Goal: Complete application form: Complete application form

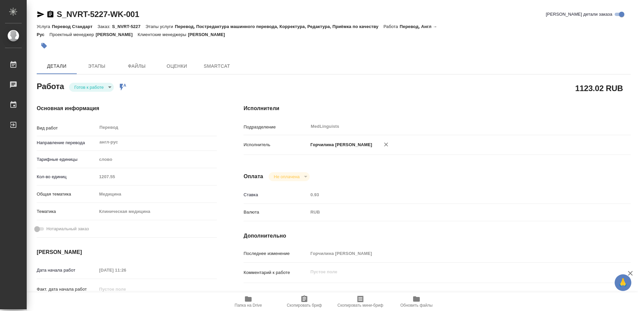
type textarea "x"
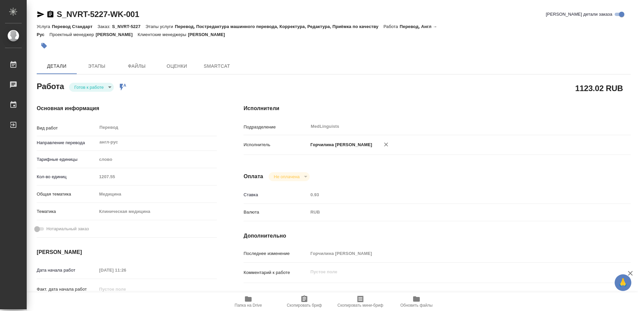
type textarea "x"
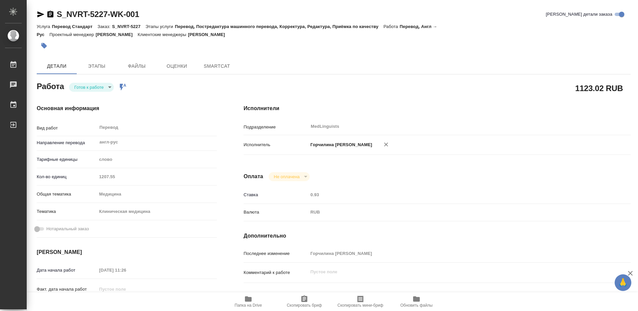
type textarea "x"
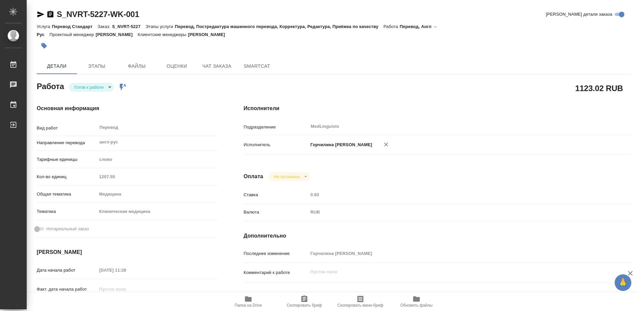
type textarea "x"
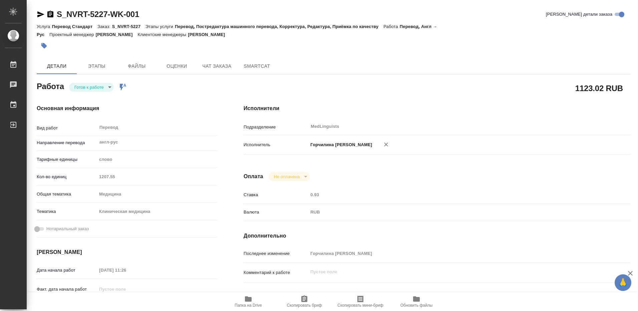
type textarea "x"
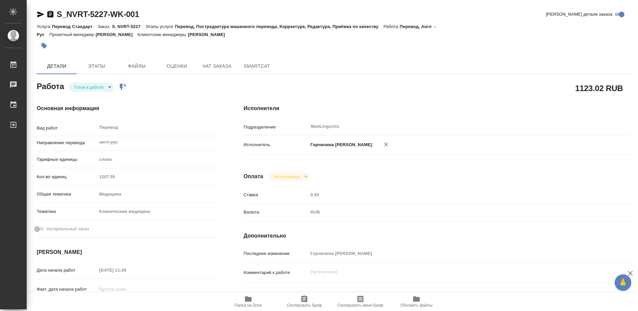
type textarea "x"
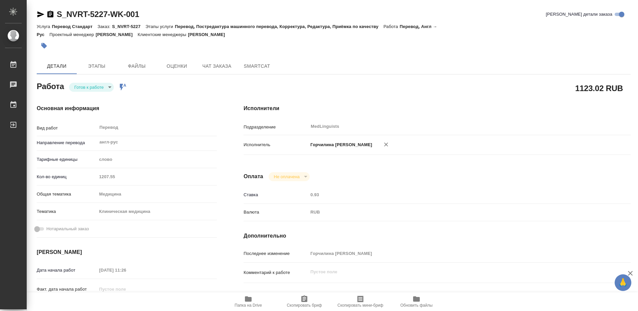
type textarea "x"
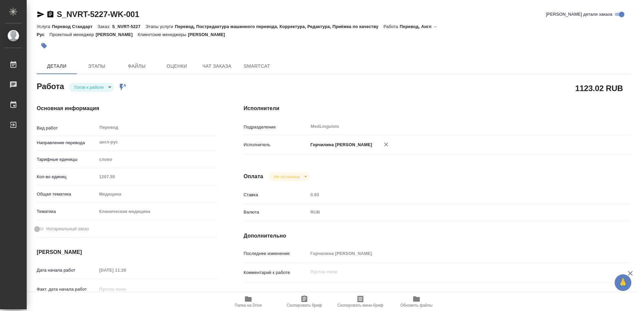
type textarea "x"
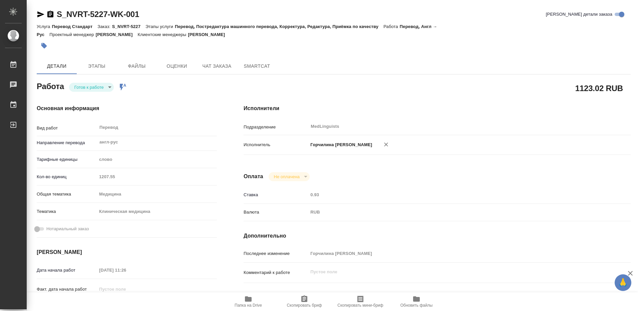
type textarea "x"
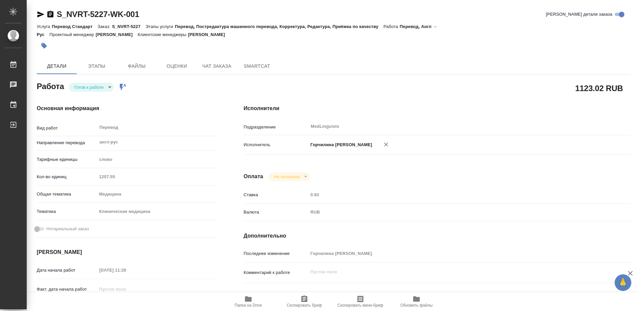
scroll to position [100, 0]
